Goal: Understand process/instructions: Learn how to perform a task or action

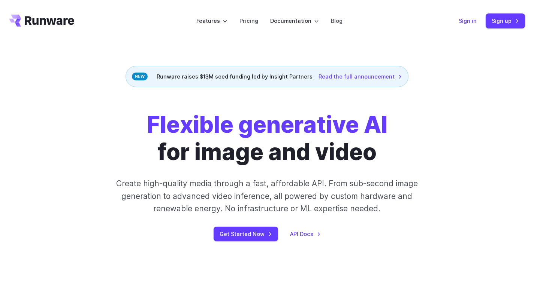
click at [469, 21] on link "Sign in" at bounding box center [467, 20] width 18 height 9
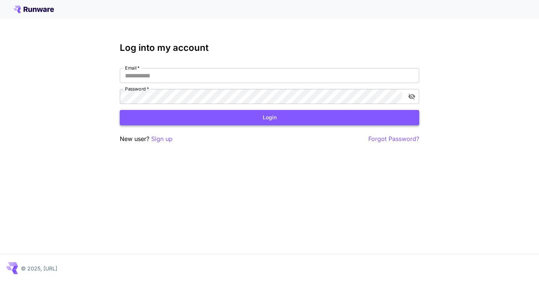
type input "**********"
click at [253, 120] on button "Login" at bounding box center [270, 117] width 300 height 15
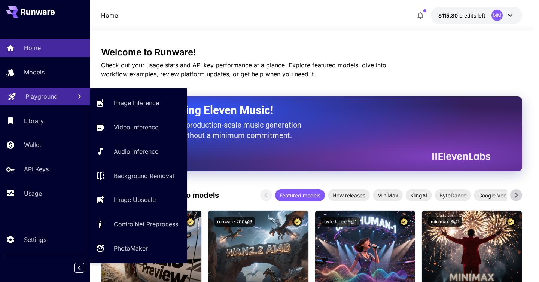
click at [57, 93] on p "Playground" at bounding box center [41, 96] width 32 height 9
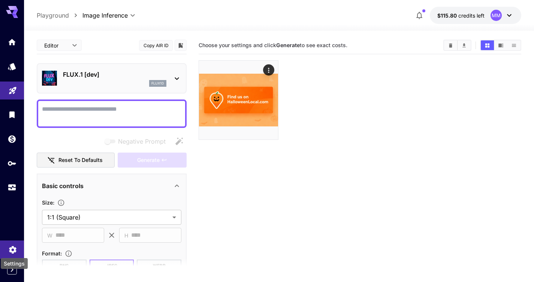
click at [15, 250] on icon "Settings" at bounding box center [12, 247] width 7 height 7
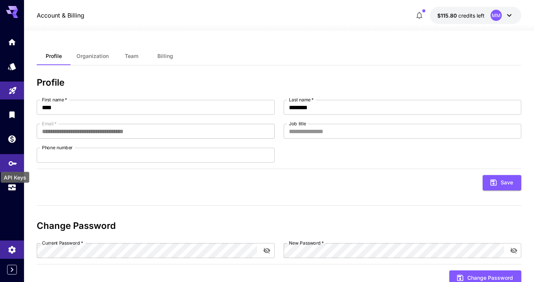
click at [10, 163] on icon "API Keys" at bounding box center [12, 161] width 9 height 9
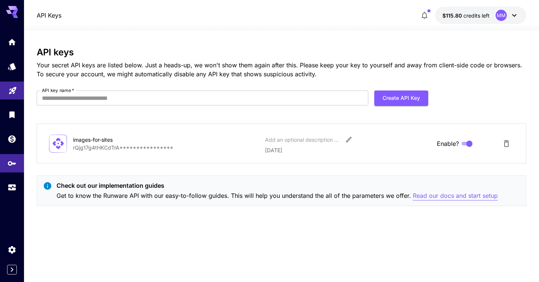
click at [451, 195] on p "Read our docs and start setup" at bounding box center [455, 195] width 85 height 9
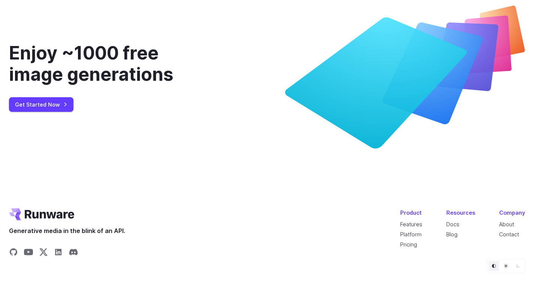
scroll to position [2871, 0]
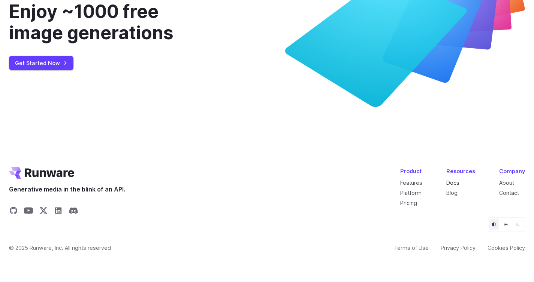
click at [454, 182] on link "Docs" at bounding box center [452, 183] width 13 height 6
